Goal: Check status: Check status

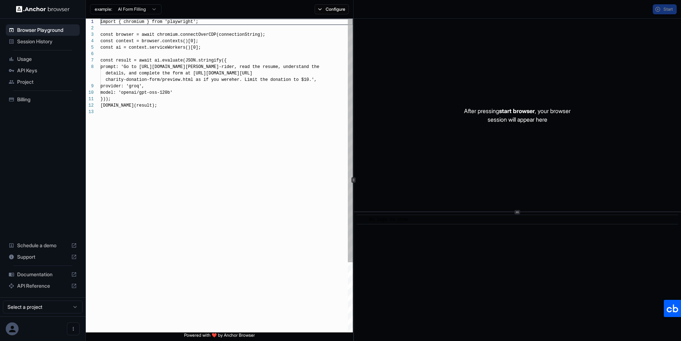
scroll to position [51, 0]
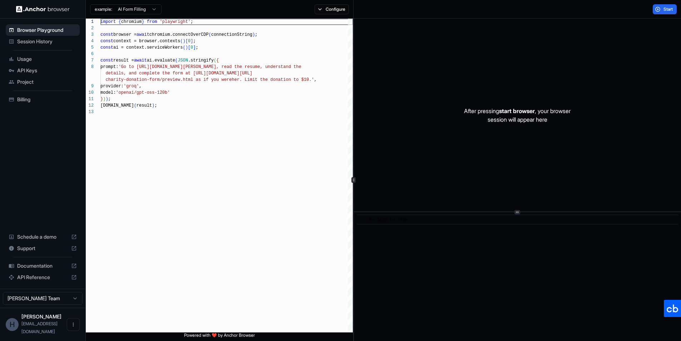
click at [49, 42] on span "Session History" at bounding box center [47, 41] width 60 height 7
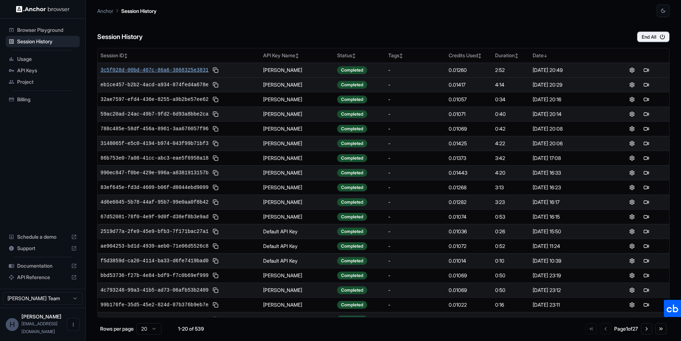
click at [144, 70] on span "3c5f028d-00bd-407c-86a6-3868325e3831" at bounding box center [154, 69] width 108 height 7
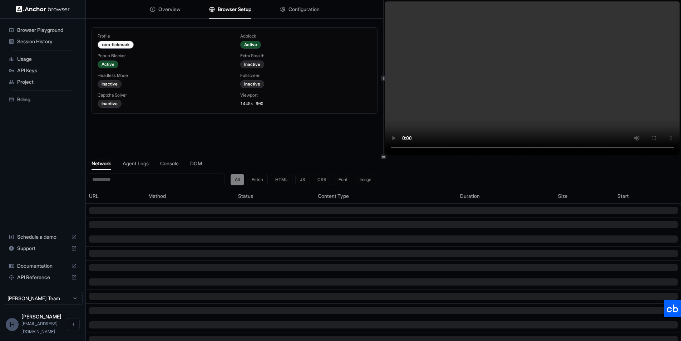
click at [228, 10] on span "Browser Setup" at bounding box center [235, 9] width 34 height 7
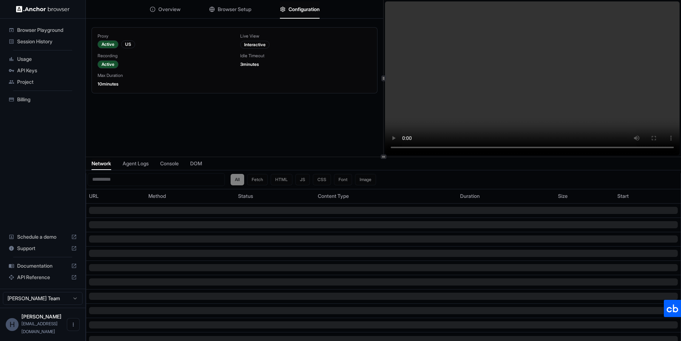
click at [307, 10] on span "Configuration" at bounding box center [303, 9] width 31 height 7
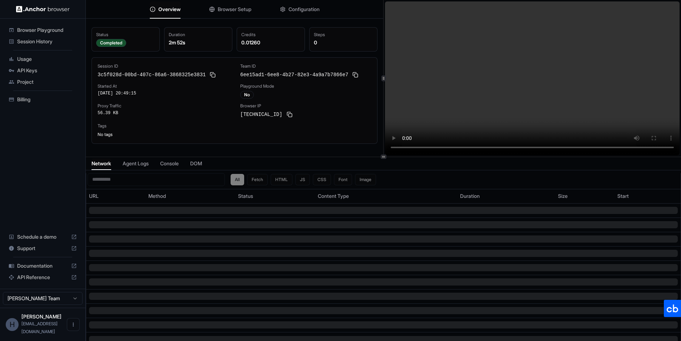
click at [168, 6] on span "Overview" at bounding box center [169, 9] width 22 height 7
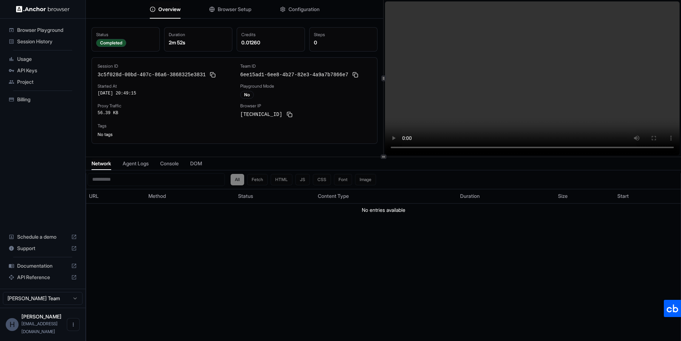
click at [215, 6] on button "Browser Setup" at bounding box center [230, 9] width 42 height 16
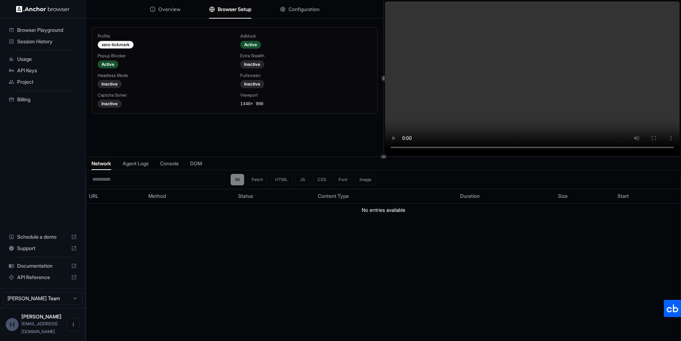
click at [247, 104] on span "1440 × 900" at bounding box center [251, 104] width 23 height 5
drag, startPoint x: 247, startPoint y: 104, endPoint x: 267, endPoint y: 102, distance: 19.7
click at [247, 104] on span "1440 × 900" at bounding box center [251, 104] width 23 height 5
copy span "1440"
click at [263, 102] on span "1440 × 900" at bounding box center [251, 104] width 23 height 5
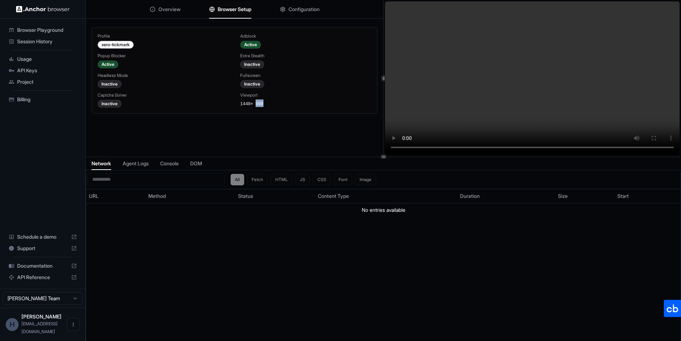
click at [263, 102] on span "1440 × 900" at bounding box center [251, 104] width 23 height 5
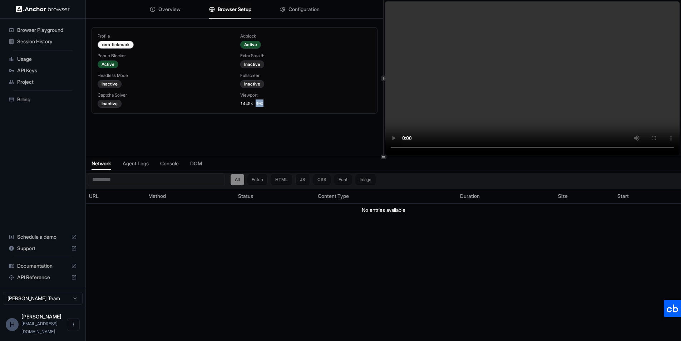
copy span "900"
